Goal: Task Accomplishment & Management: Use online tool/utility

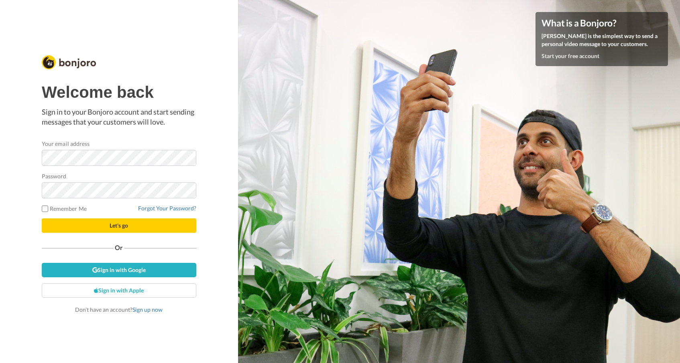
click at [108, 227] on button "Let's go" at bounding box center [119, 226] width 154 height 14
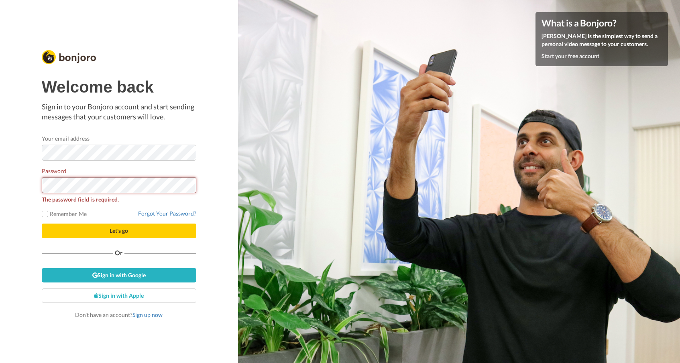
click at [119, 231] on button "Let's go" at bounding box center [119, 231] width 154 height 14
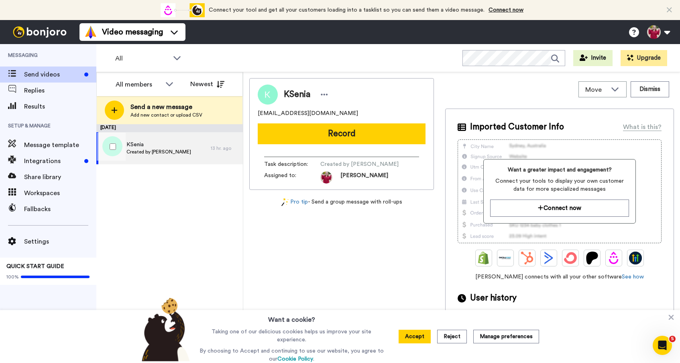
click at [133, 146] on span "KSenia" at bounding box center [158, 145] width 65 height 8
click at [298, 95] on span "KSenia" at bounding box center [297, 95] width 26 height 12
click at [415, 334] on button "Accept" at bounding box center [414, 337] width 32 height 14
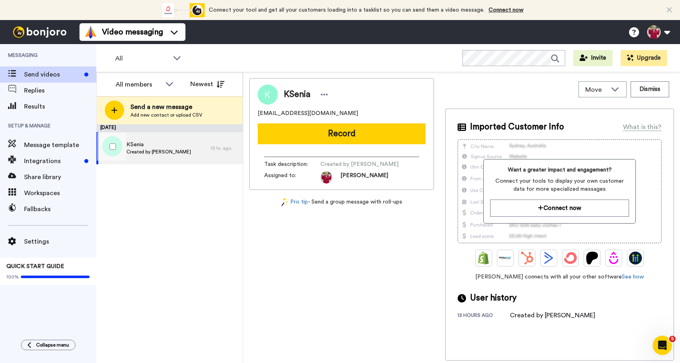
click at [134, 145] on span "KSenia" at bounding box center [158, 145] width 65 height 8
click at [40, 92] on span "Replies" at bounding box center [60, 91] width 72 height 10
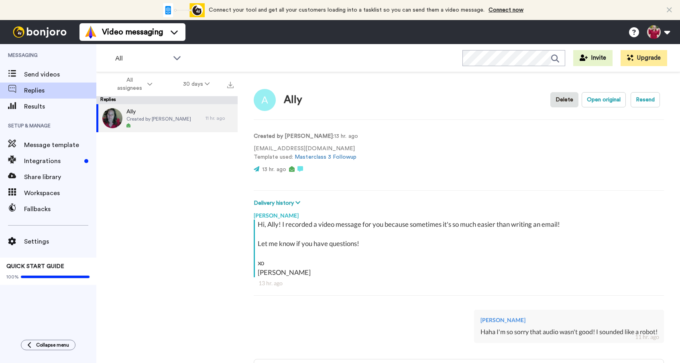
scroll to position [6, 0]
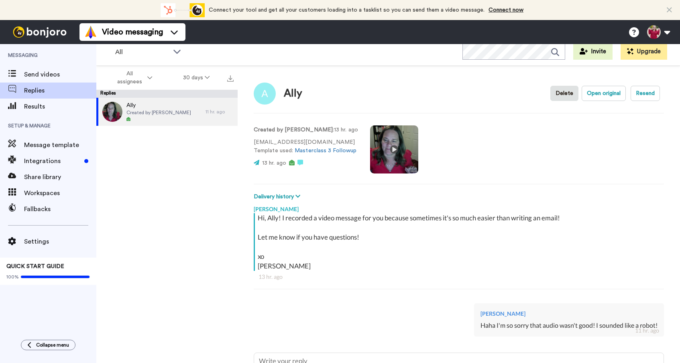
type textarea "x"
click at [44, 91] on span "Replies" at bounding box center [60, 91] width 72 height 10
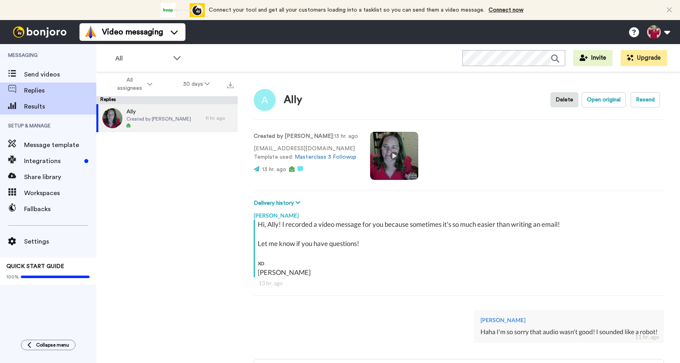
click at [39, 108] on span "Results" at bounding box center [60, 107] width 72 height 10
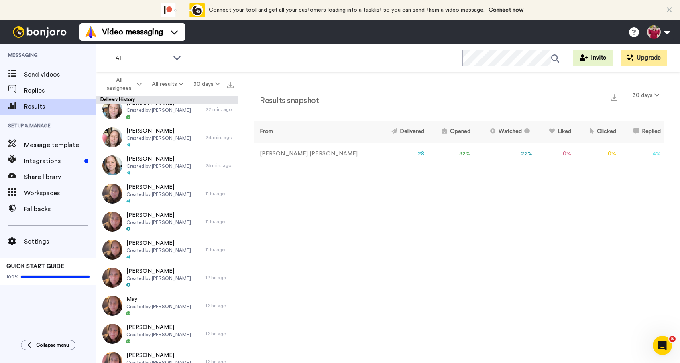
scroll to position [323, 0]
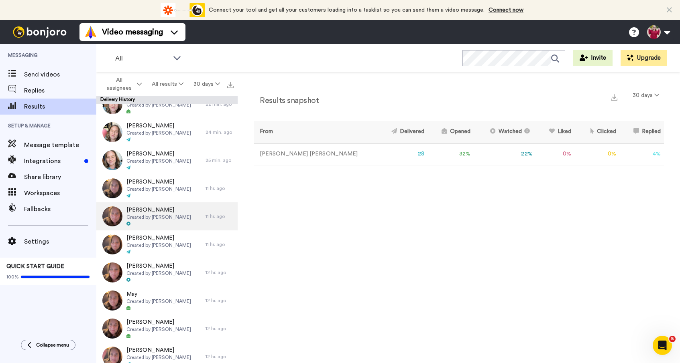
click at [127, 225] on icon at bounding box center [128, 224] width 4 height 4
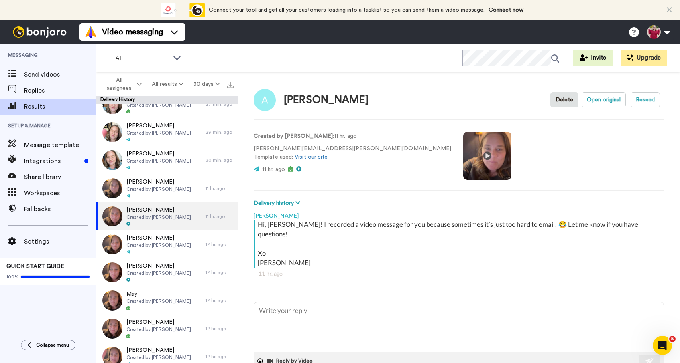
type textarea "x"
